Goal: Navigation & Orientation: Find specific page/section

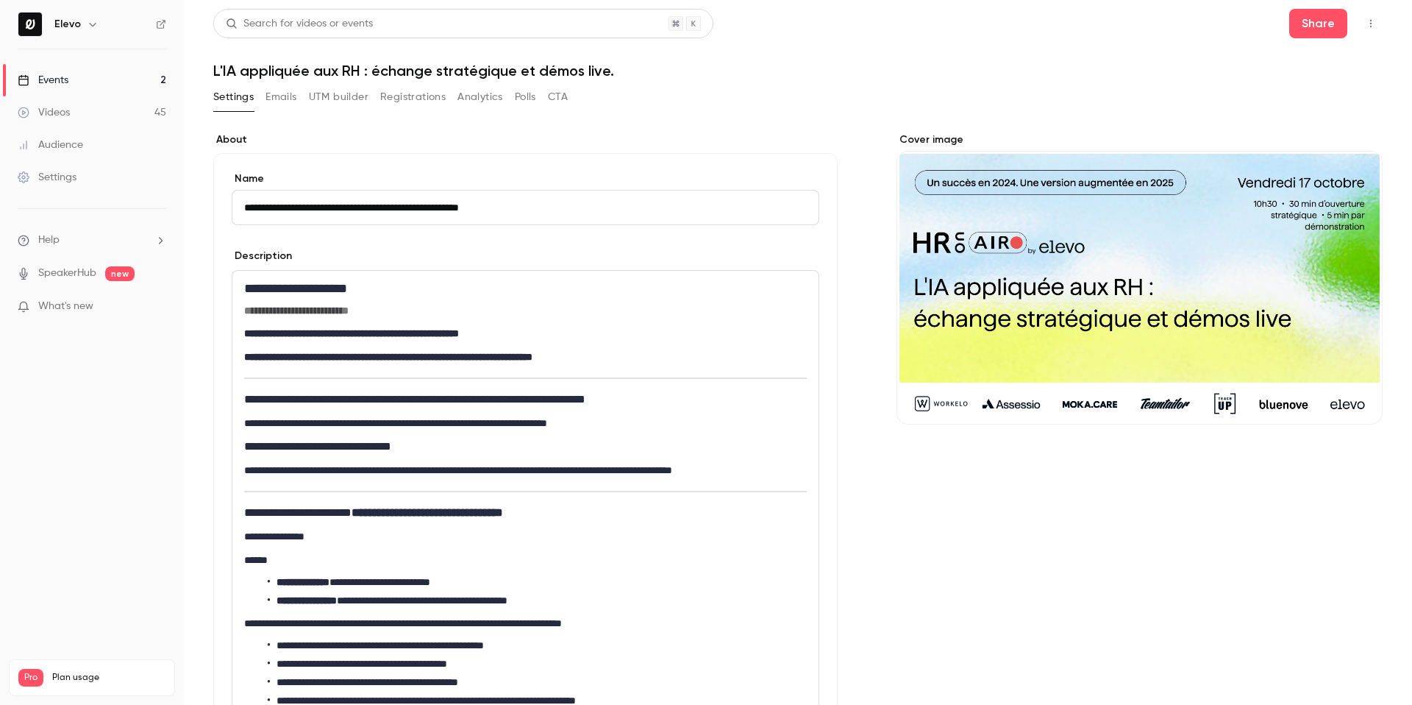
scroll to position [958, 0]
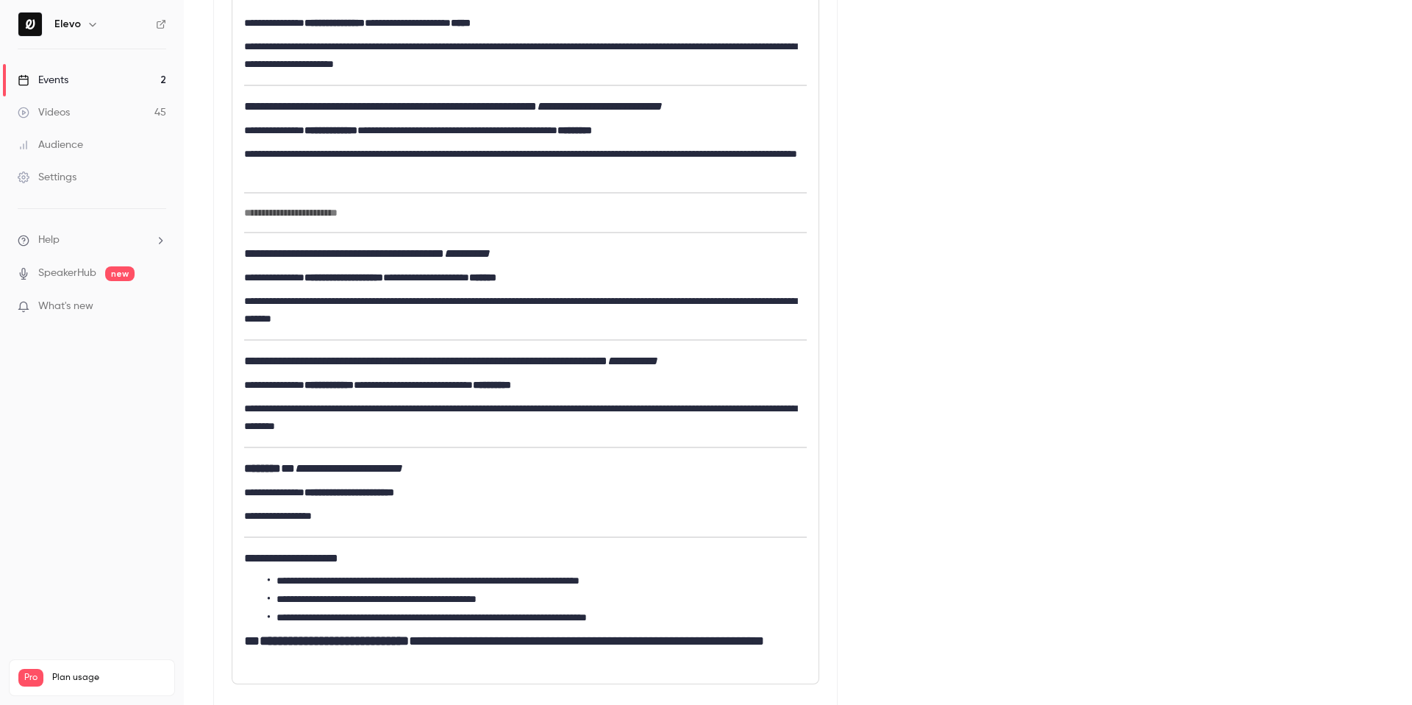
click at [55, 102] on link "Videos 45" at bounding box center [92, 112] width 184 height 32
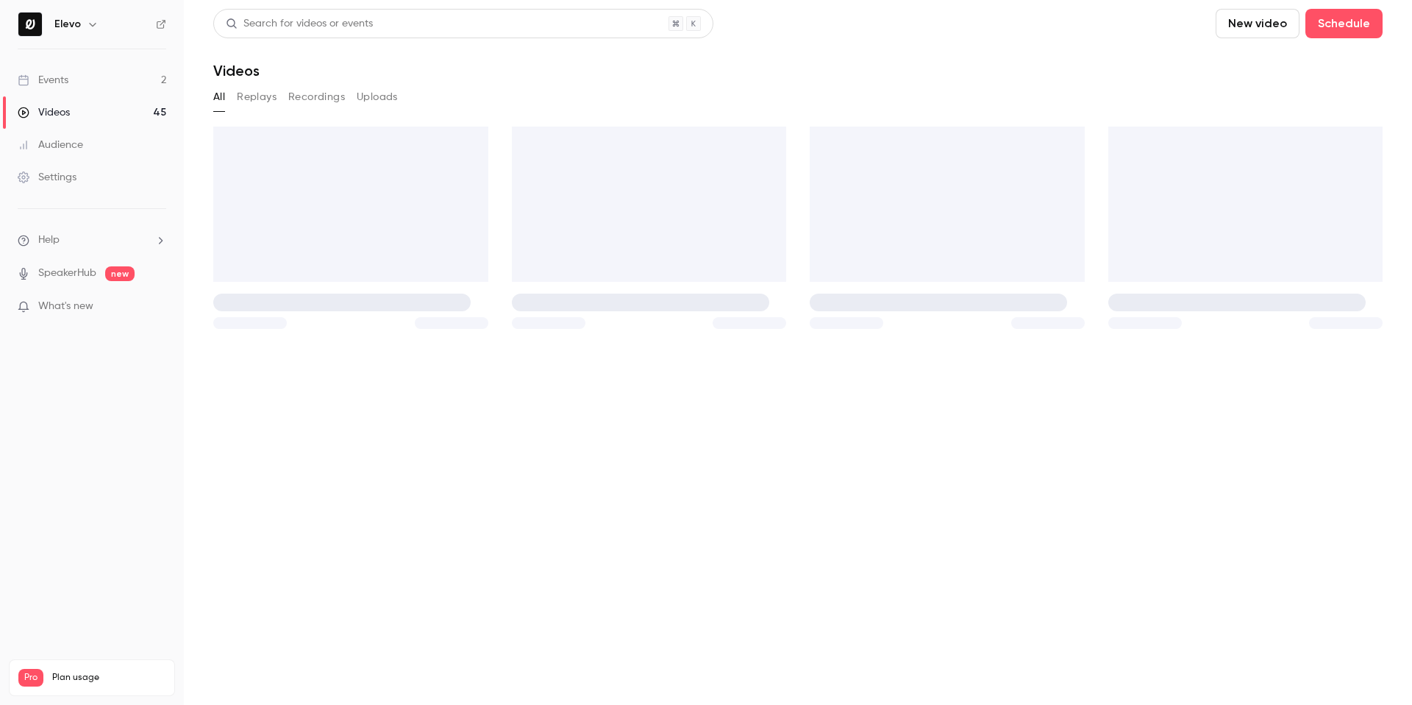
click at [57, 88] on link "Events 2" at bounding box center [92, 80] width 184 height 32
